Goal: Task Accomplishment & Management: Manage account settings

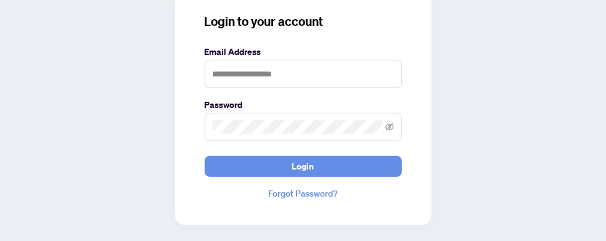
scroll to position [79, 0]
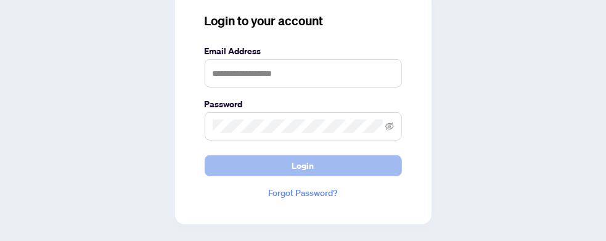
click at [314, 158] on span "Login" at bounding box center [303, 166] width 22 height 20
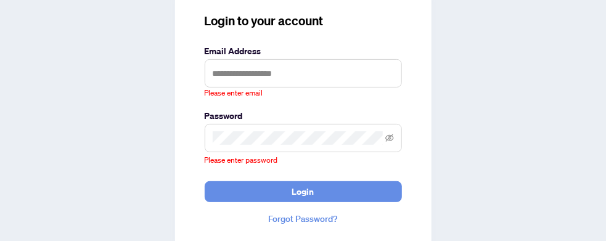
click at [402, 88] on div "Please enter email" at bounding box center [303, 94] width 197 height 12
click at [402, 61] on input "text" at bounding box center [303, 73] width 197 height 28
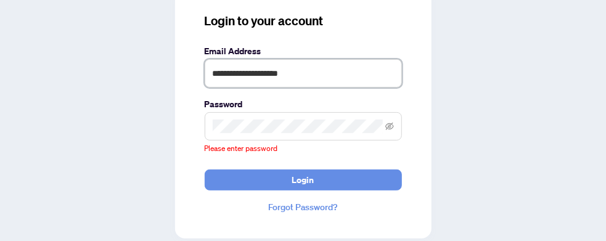
type input "**********"
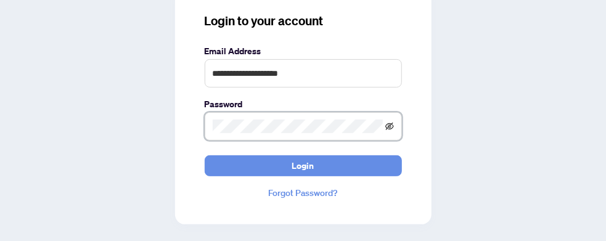
click at [394, 123] on icon "eye-invisible" at bounding box center [390, 126] width 9 height 7
click at [394, 122] on icon "eye" at bounding box center [389, 126] width 9 height 9
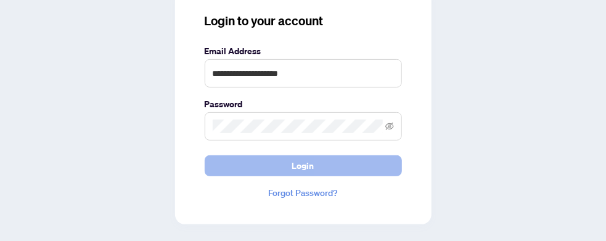
click at [314, 157] on span "Login" at bounding box center [303, 166] width 22 height 20
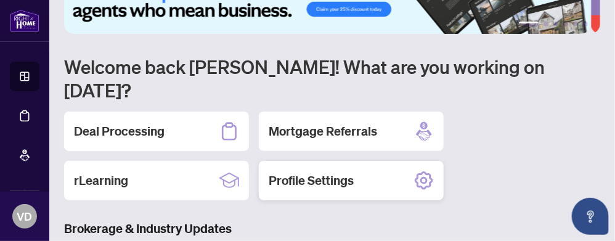
scroll to position [62, 0]
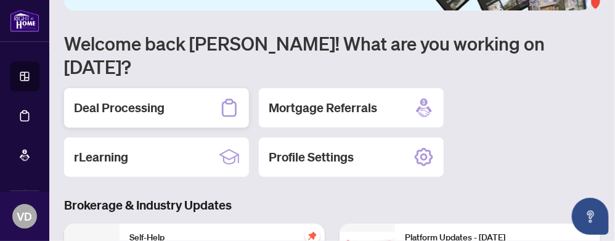
click at [149, 99] on h2 "Deal Processing" at bounding box center [119, 107] width 91 height 17
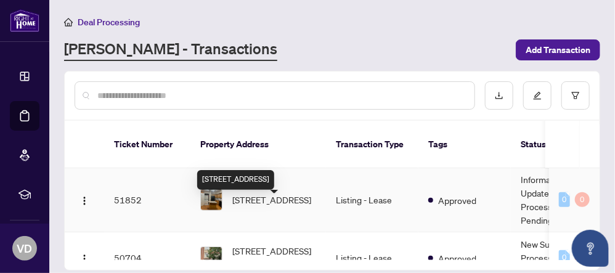
scroll to position [185, 0]
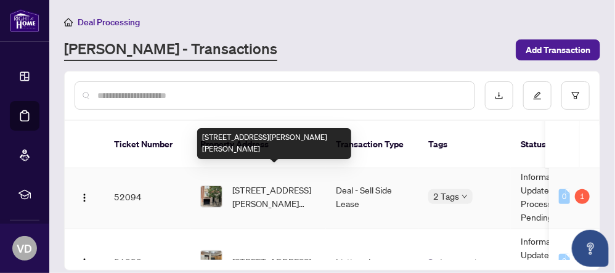
click at [278, 183] on span "[STREET_ADDRESS][PERSON_NAME][PERSON_NAME]" at bounding box center [274, 196] width 84 height 27
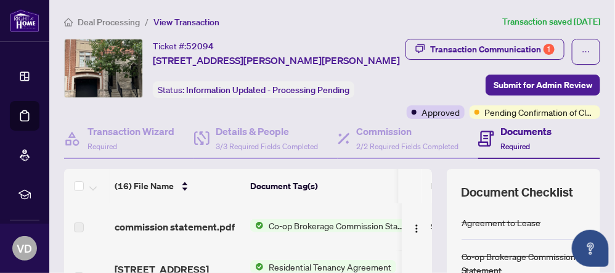
click at [519, 128] on h4 "Documents" at bounding box center [525, 131] width 51 height 15
click at [510, 127] on h4 "Documents" at bounding box center [525, 131] width 51 height 15
click at [542, 140] on div "Documents Required" at bounding box center [525, 138] width 51 height 29
click at [521, 145] on span "Required" at bounding box center [515, 146] width 30 height 9
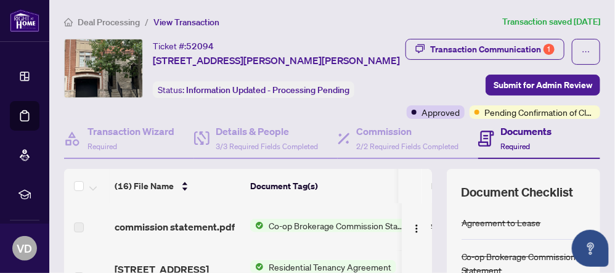
click at [487, 139] on icon at bounding box center [486, 139] width 16 height 16
click at [555, 140] on div "Documents Required" at bounding box center [539, 139] width 122 height 40
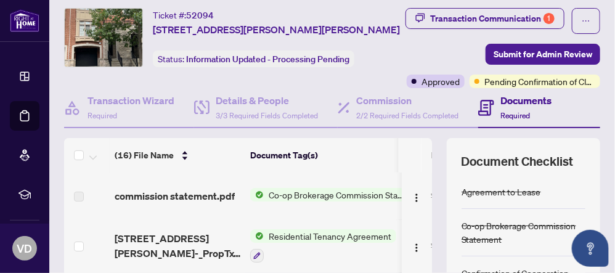
scroll to position [62, 0]
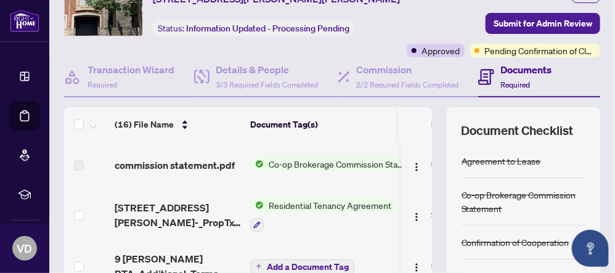
click at [483, 77] on icon at bounding box center [486, 77] width 16 height 16
click at [487, 76] on icon at bounding box center [485, 76] width 5 height 1
click at [507, 84] on span "Required" at bounding box center [515, 84] width 30 height 9
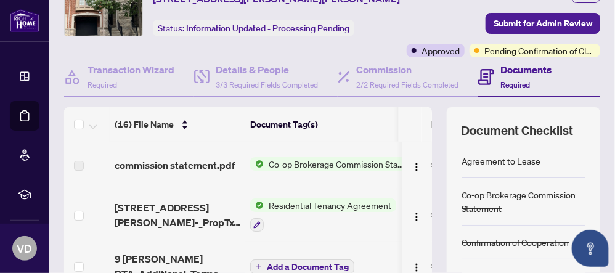
click at [505, 67] on h4 "Documents" at bounding box center [525, 69] width 51 height 15
click at [489, 75] on icon at bounding box center [486, 77] width 16 height 16
click at [580, 81] on div "Documents Required" at bounding box center [539, 77] width 122 height 40
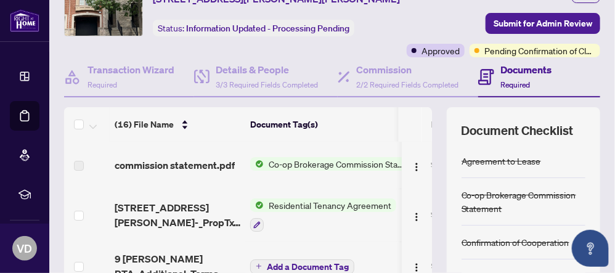
scroll to position [0, 0]
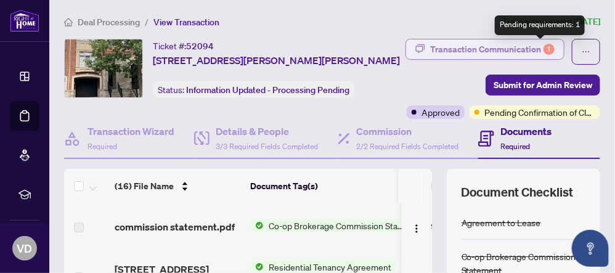
click at [544, 50] on div "1" at bounding box center [549, 49] width 11 height 11
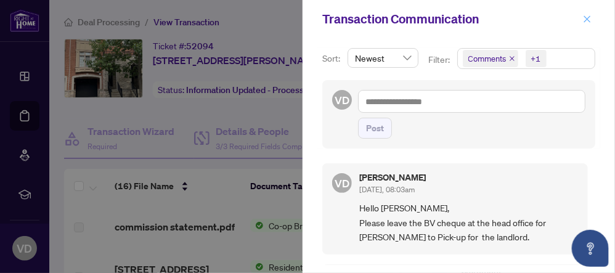
click at [587, 18] on icon "close" at bounding box center [587, 18] width 7 height 7
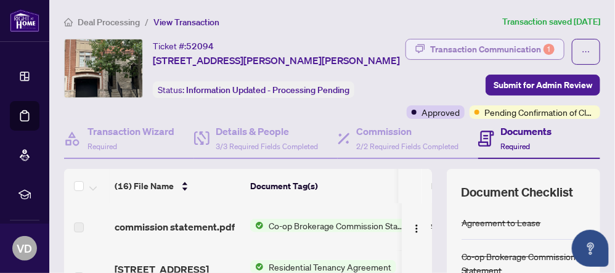
click at [502, 49] on div "Transaction Communication 1" at bounding box center [492, 49] width 124 height 20
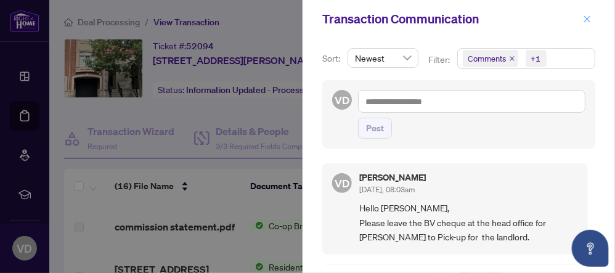
click at [588, 18] on icon "close" at bounding box center [587, 18] width 7 height 7
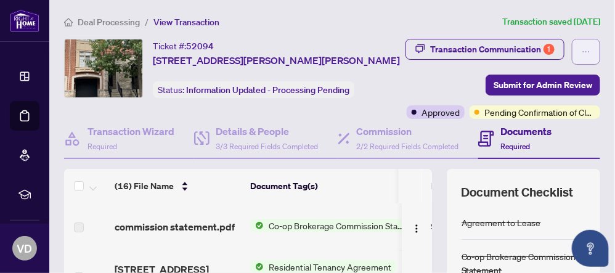
click at [582, 50] on icon "ellipsis" at bounding box center [586, 51] width 9 height 9
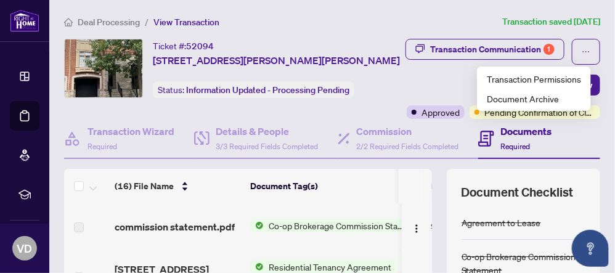
click at [436, 76] on div "Transaction Communication 1 Submit for Admin Review Approved Pending Confirmati…" at bounding box center [502, 79] width 195 height 80
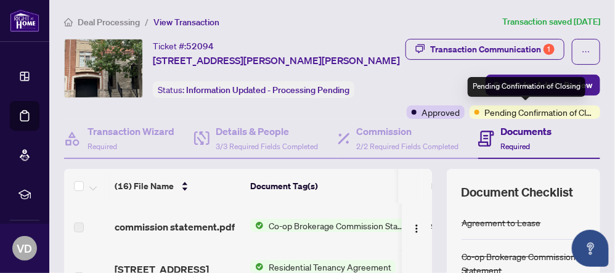
click at [511, 112] on span "Pending Confirmation of Closing" at bounding box center [539, 112] width 111 height 14
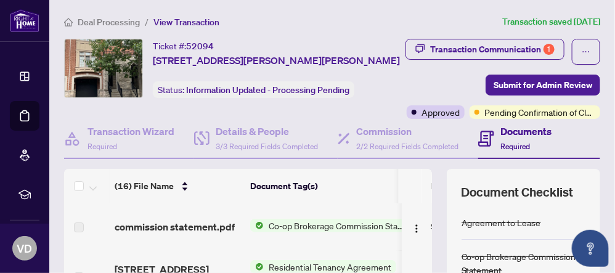
click at [520, 129] on h4 "Documents" at bounding box center [525, 131] width 51 height 15
click at [518, 147] on span "Required" at bounding box center [515, 146] width 30 height 9
click at [486, 138] on icon at bounding box center [485, 138] width 5 height 1
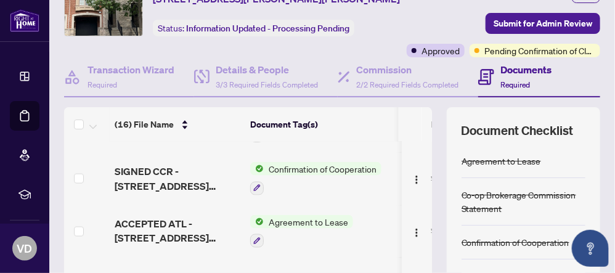
scroll to position [123, 0]
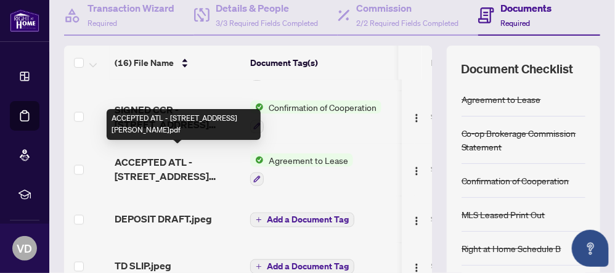
click at [163, 155] on span "ACCEPTED ATL - [STREET_ADDRESS][PERSON_NAME]pdf" at bounding box center [178, 170] width 126 height 30
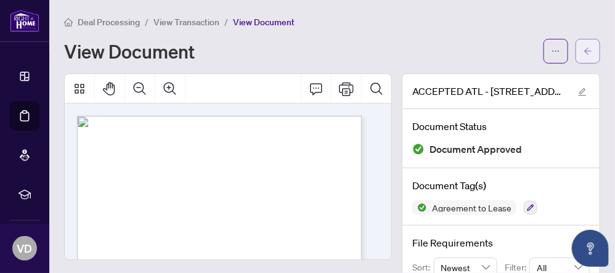
click at [584, 50] on icon "arrow-left" at bounding box center [588, 51] width 9 height 9
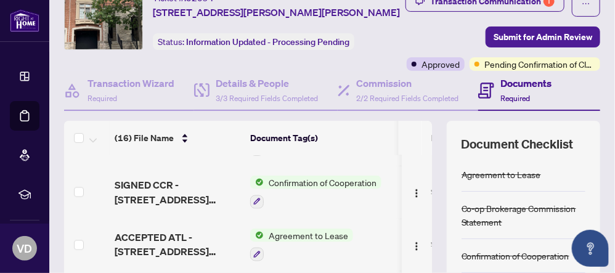
scroll to position [62, 0]
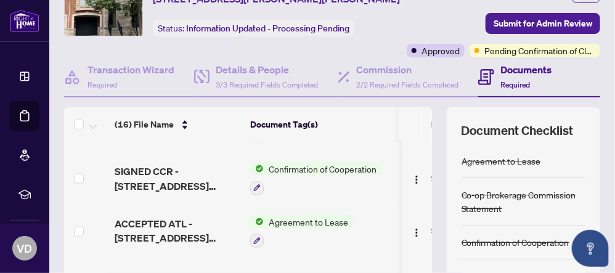
click at [518, 73] on h4 "Documents" at bounding box center [525, 69] width 51 height 15
click at [519, 69] on h4 "Documents" at bounding box center [525, 69] width 51 height 15
click at [519, 70] on h4 "Documents" at bounding box center [525, 69] width 51 height 15
click at [550, 81] on div "Documents Required" at bounding box center [525, 76] width 51 height 29
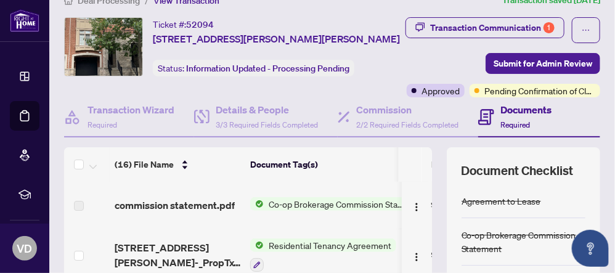
scroll to position [0, 0]
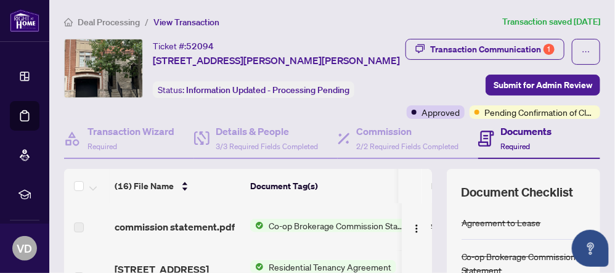
click at [524, 128] on h4 "Documents" at bounding box center [525, 131] width 51 height 15
click at [523, 126] on h4 "Documents" at bounding box center [525, 131] width 51 height 15
click at [572, 131] on div "Documents Required" at bounding box center [539, 139] width 122 height 40
click at [477, 126] on div "Commission 2/2 Required Fields Completed" at bounding box center [408, 139] width 140 height 40
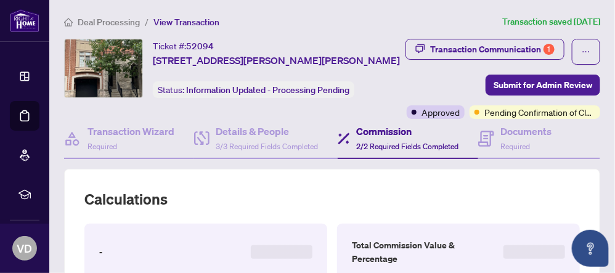
type textarea "*****"
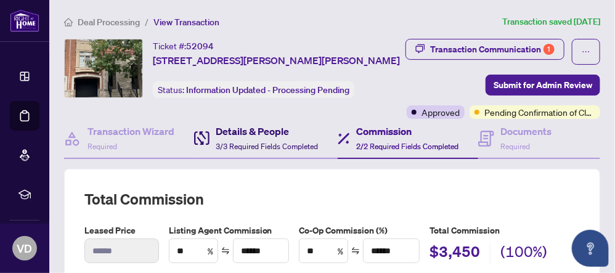
click at [245, 129] on h4 "Details & People" at bounding box center [267, 131] width 102 height 15
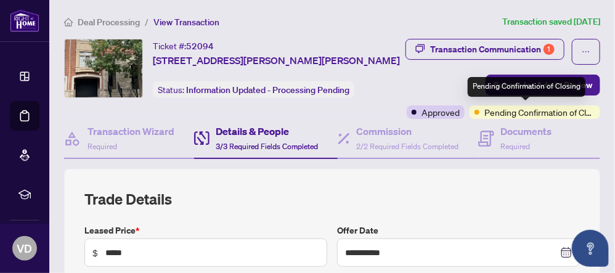
click at [513, 88] on div "Pending Confirmation of Closing" at bounding box center [527, 87] width 118 height 20
click at [515, 88] on div "Pending Confirmation of Closing" at bounding box center [527, 87] width 118 height 20
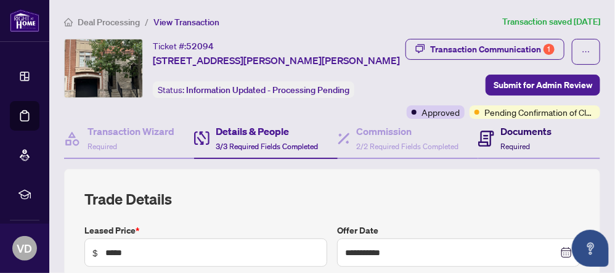
click at [526, 124] on h4 "Documents" at bounding box center [525, 131] width 51 height 15
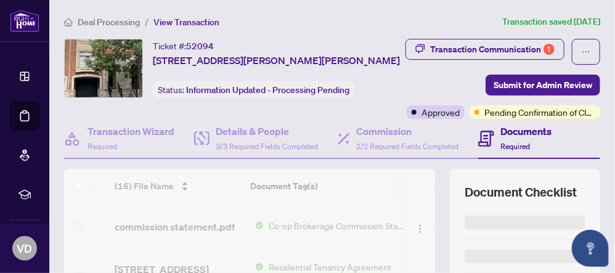
click at [527, 128] on h4 "Documents" at bounding box center [525, 131] width 51 height 15
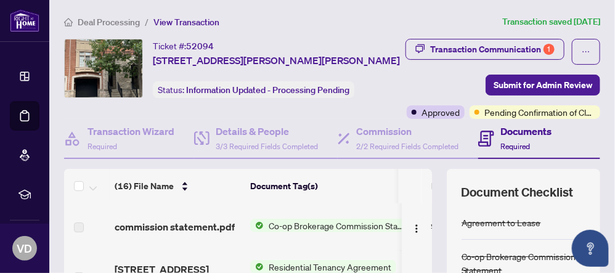
click at [522, 128] on h4 "Documents" at bounding box center [525, 131] width 51 height 15
click at [503, 135] on h4 "Documents" at bounding box center [525, 131] width 51 height 15
click at [483, 132] on icon at bounding box center [486, 139] width 16 height 16
click at [484, 132] on icon at bounding box center [486, 139] width 16 height 16
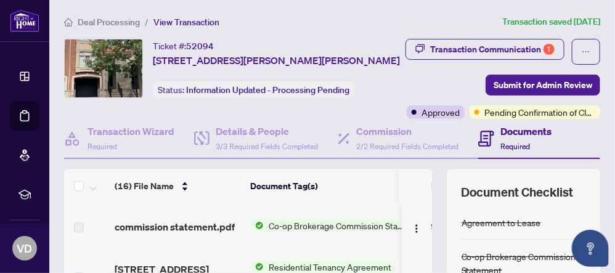
click at [485, 132] on icon at bounding box center [486, 139] width 16 height 16
click at [514, 144] on span "Required" at bounding box center [515, 146] width 30 height 9
click at [482, 133] on icon at bounding box center [486, 139] width 16 height 16
